Goal: Check status: Check status

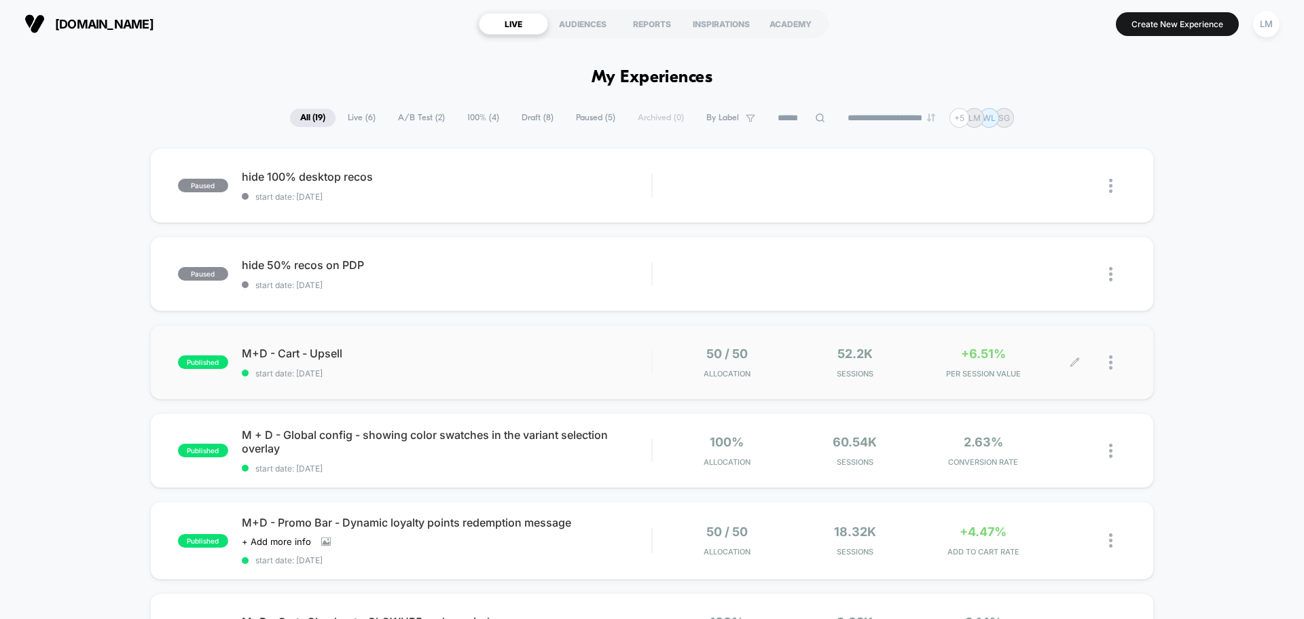
click at [1074, 358] on icon at bounding box center [1075, 362] width 10 height 10
click at [1102, 361] on div at bounding box center [1100, 362] width 51 height 32
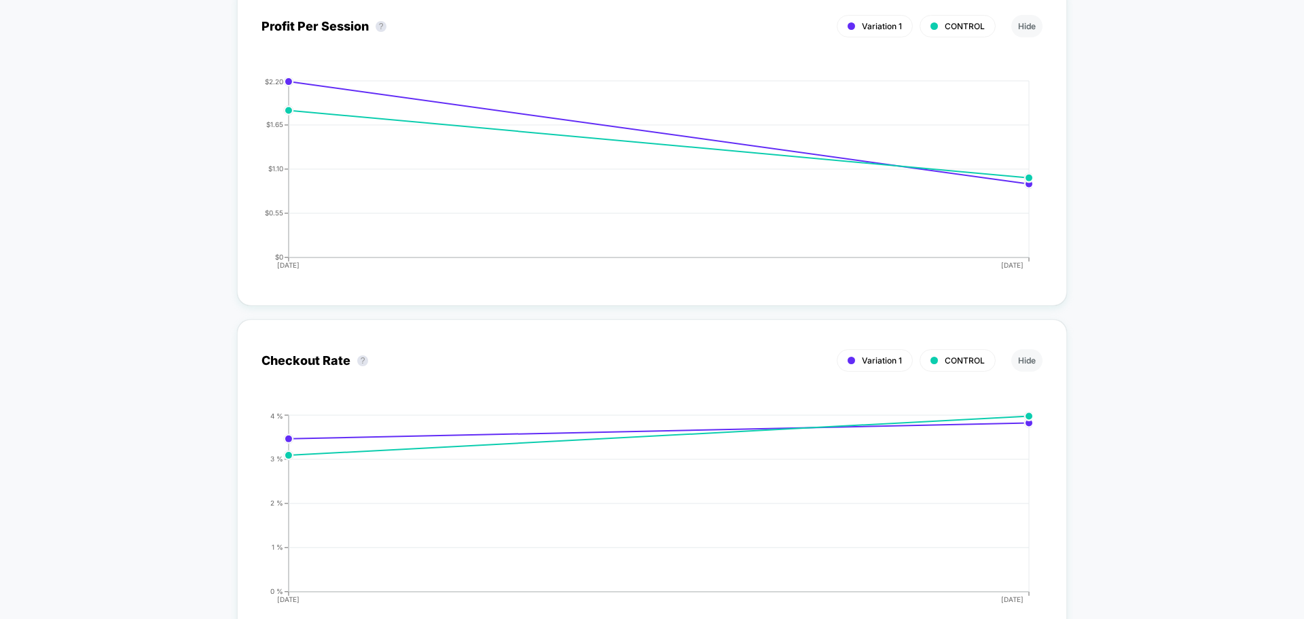
scroll to position [2784, 0]
